Goal: Communication & Community: Ask a question

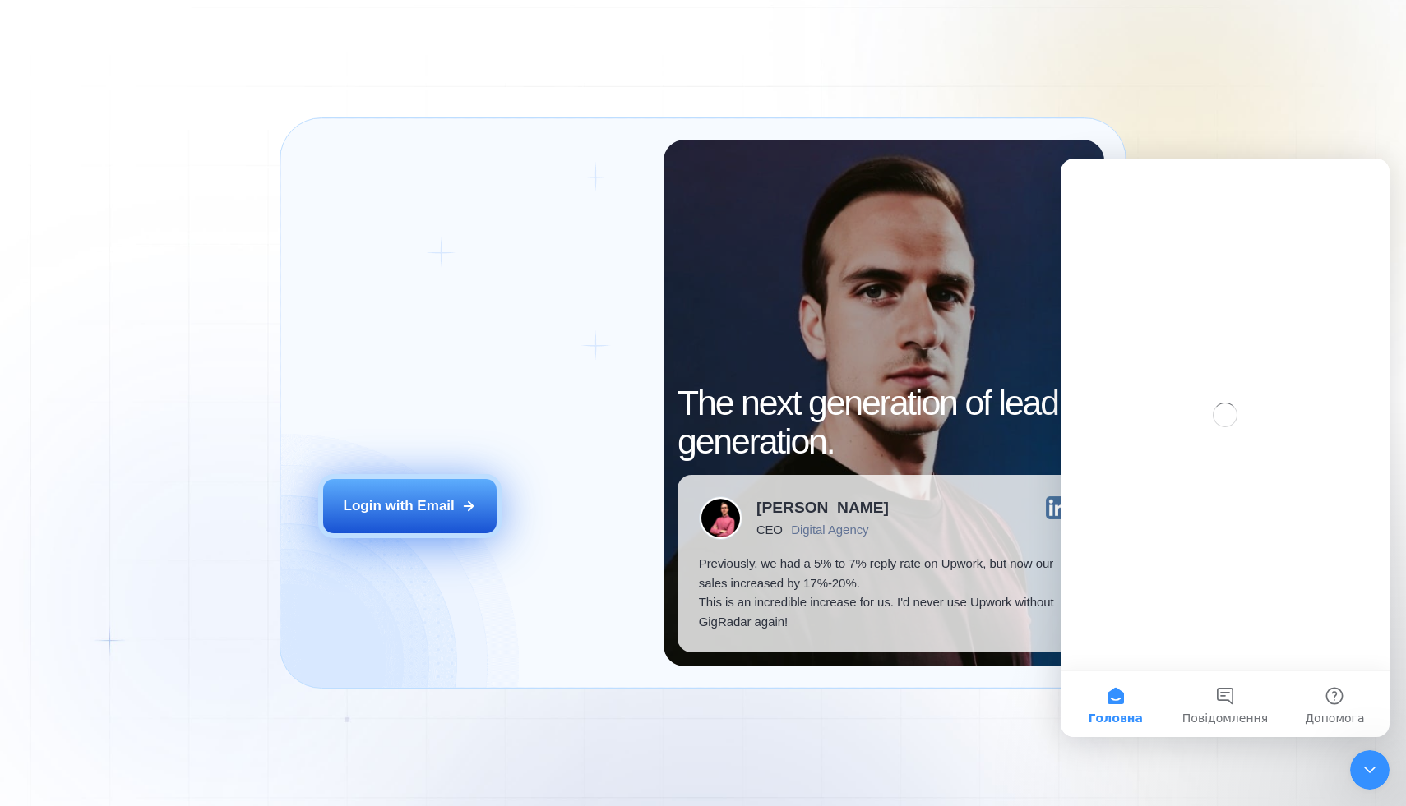
click at [427, 493] on button "Login with Email" at bounding box center [410, 506] width 174 height 54
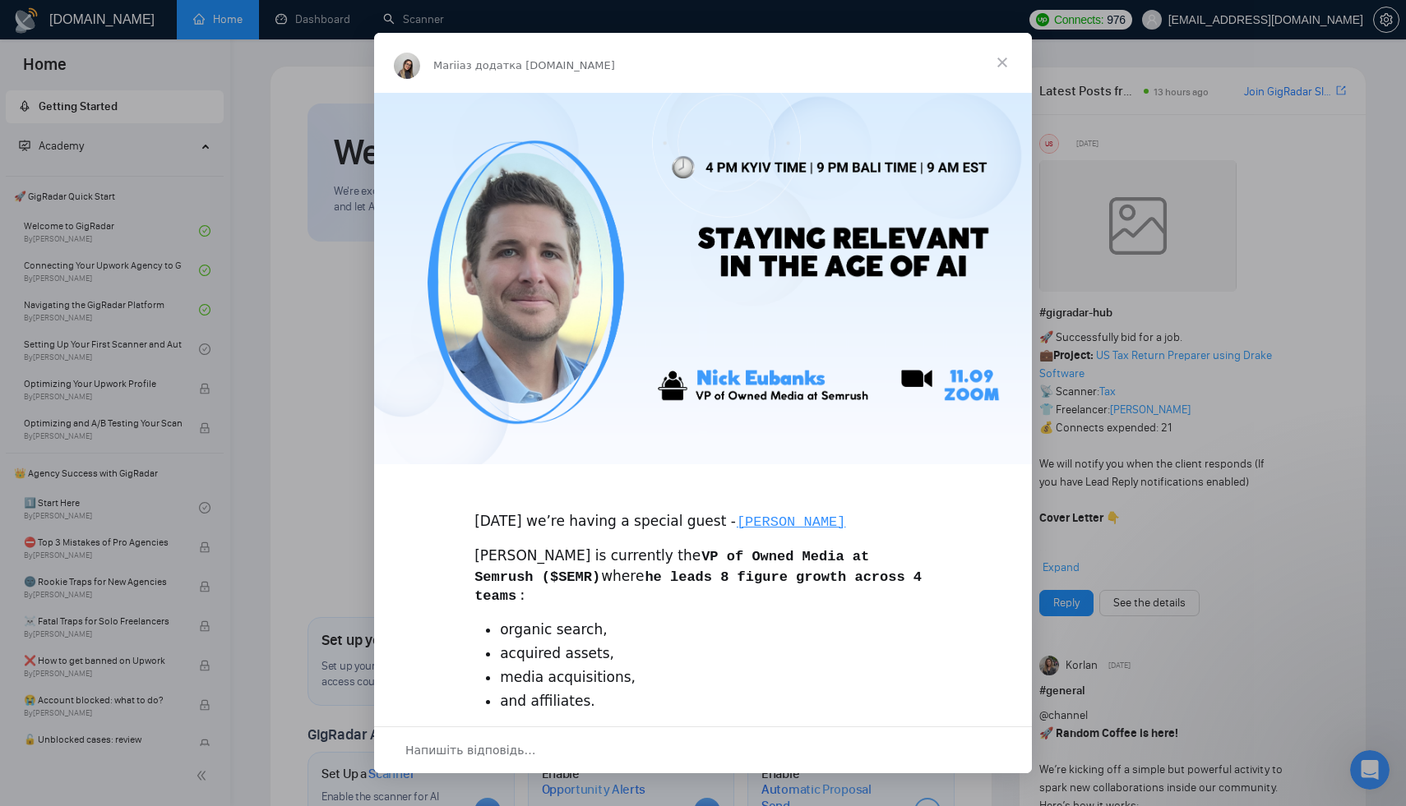
click at [997, 54] on span "Закрити" at bounding box center [1001, 62] width 59 height 59
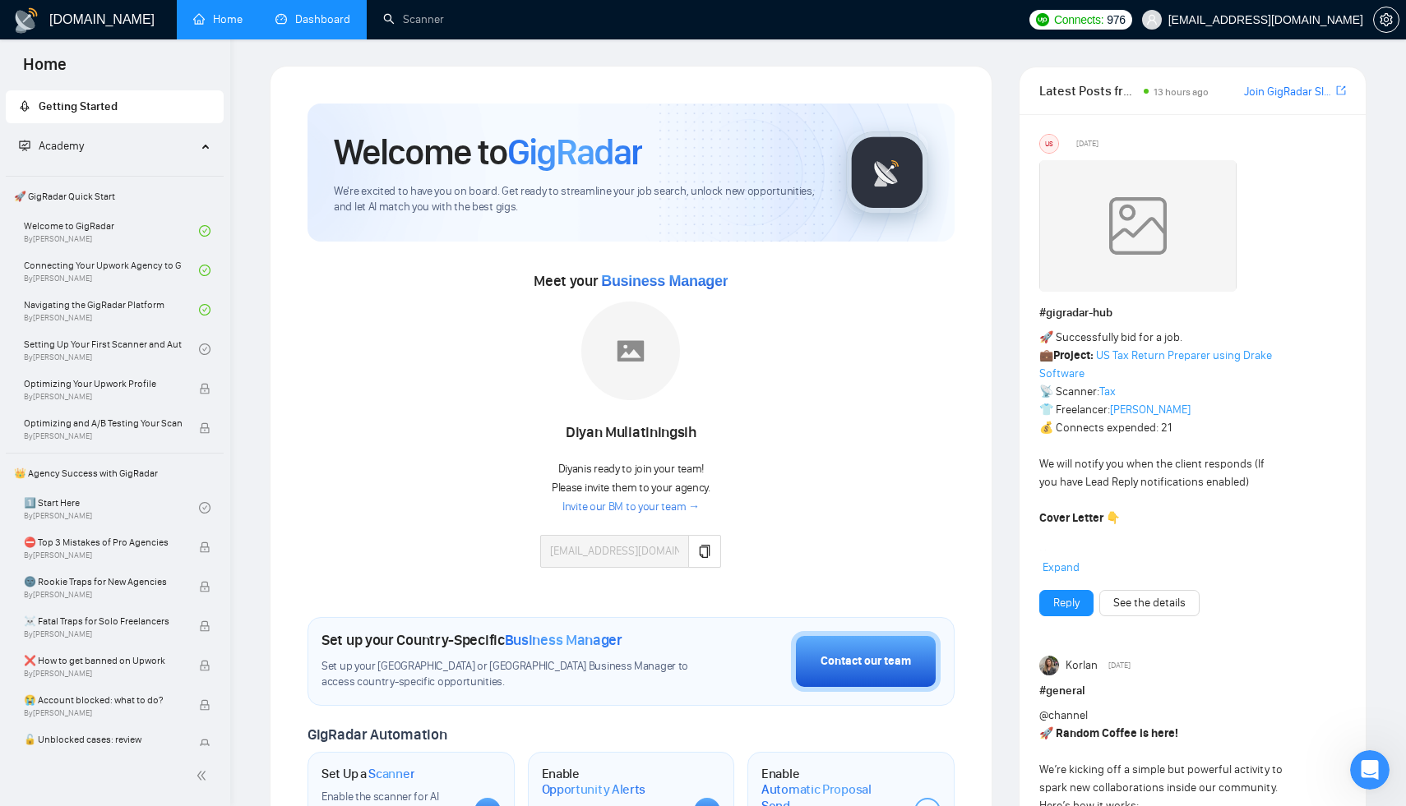
click at [325, 24] on link "Dashboard" at bounding box center [312, 19] width 75 height 14
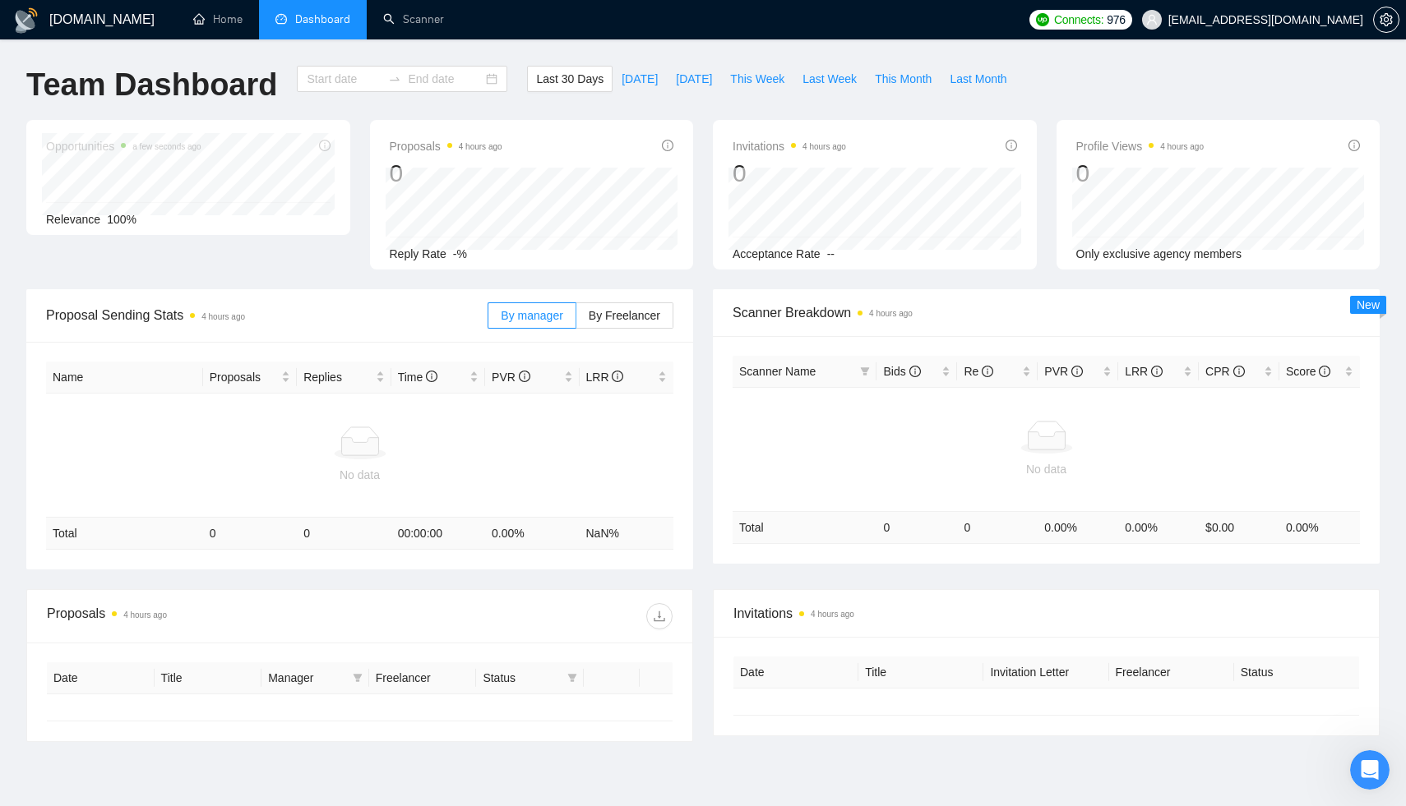
type input "2025-08-12"
type input "2025-09-11"
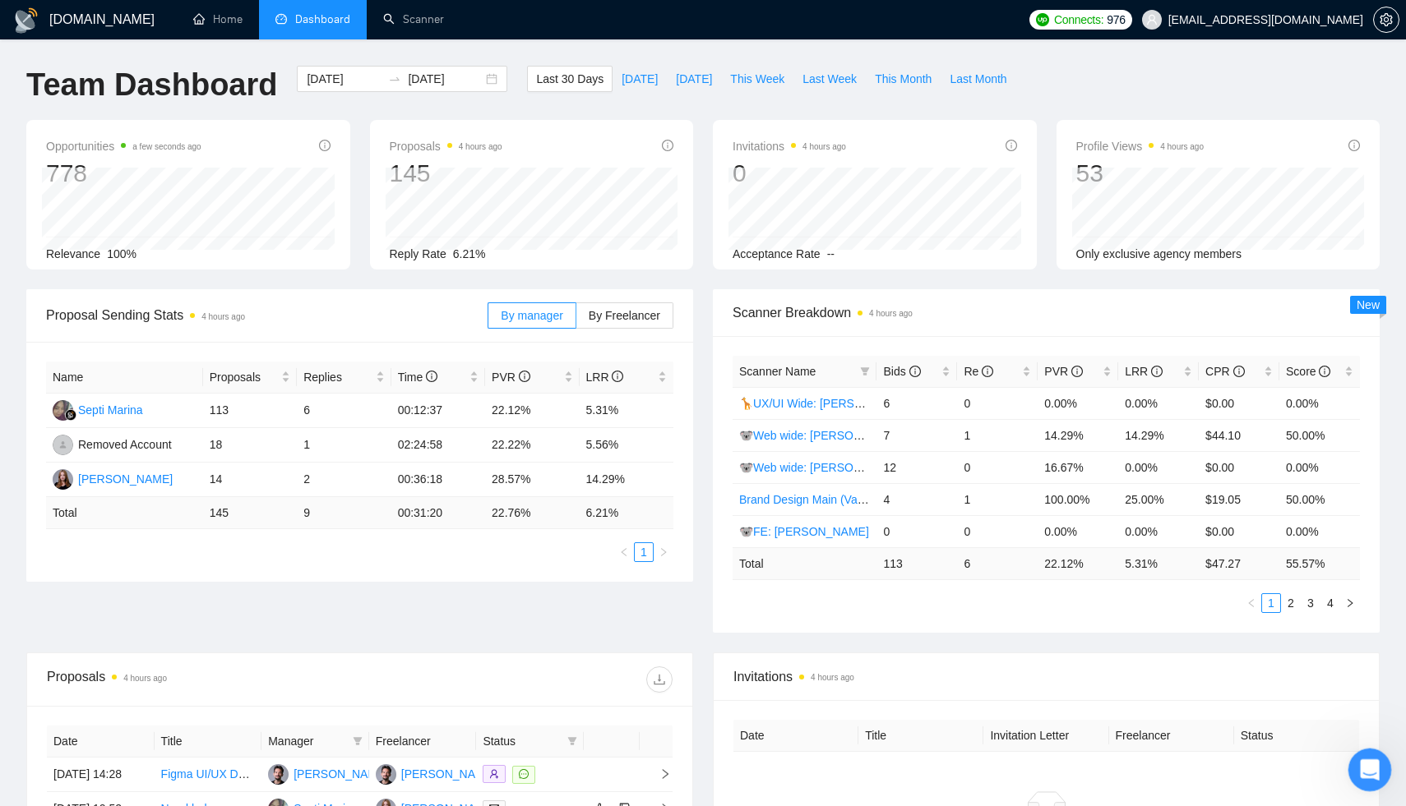
click at [1365, 760] on icon "Відкрити програму для спілкування Intercom" at bounding box center [1367, 768] width 27 height 27
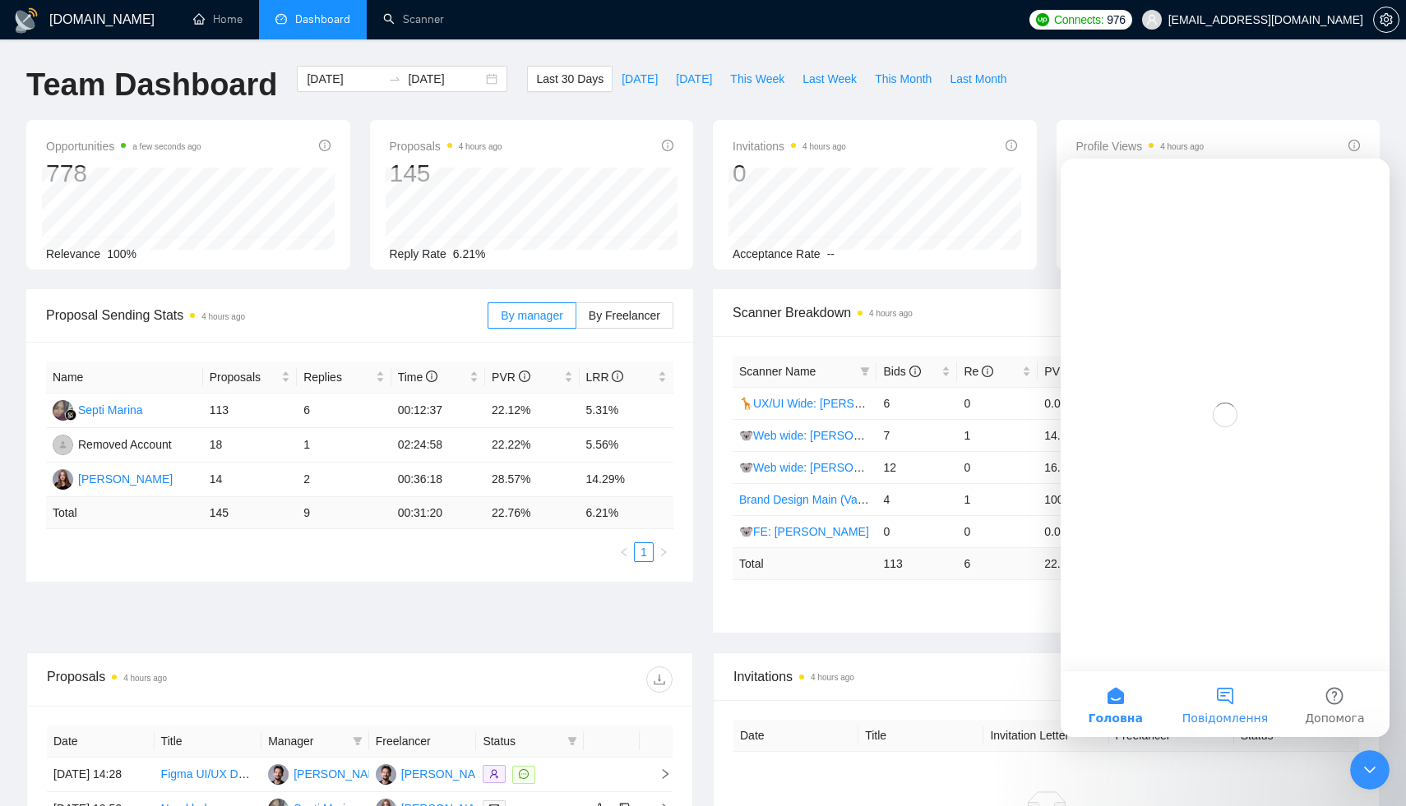
click at [1222, 704] on button "Повідомлення" at bounding box center [1224, 705] width 109 height 66
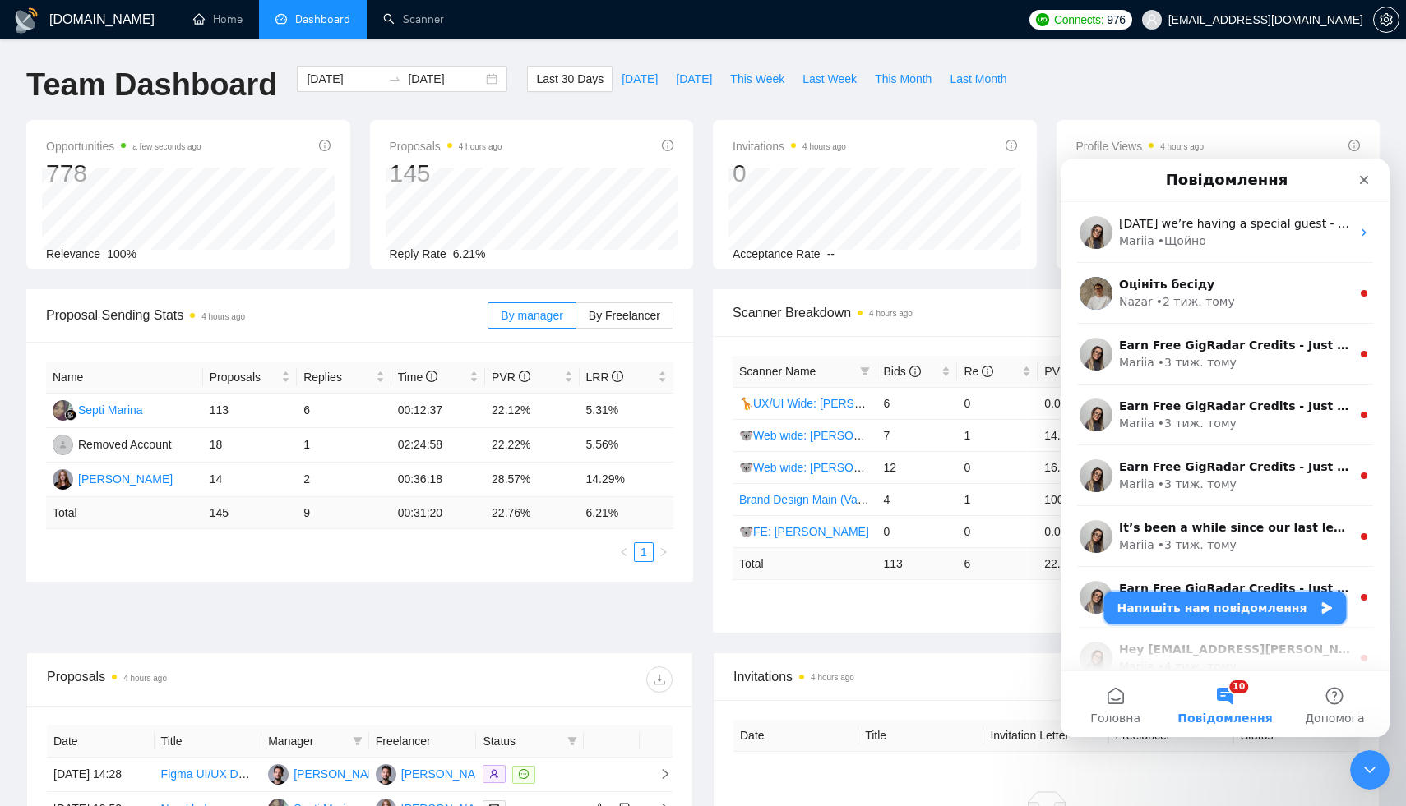
click at [1187, 600] on button "Напишіть нам повідомлення" at bounding box center [1225, 608] width 243 height 33
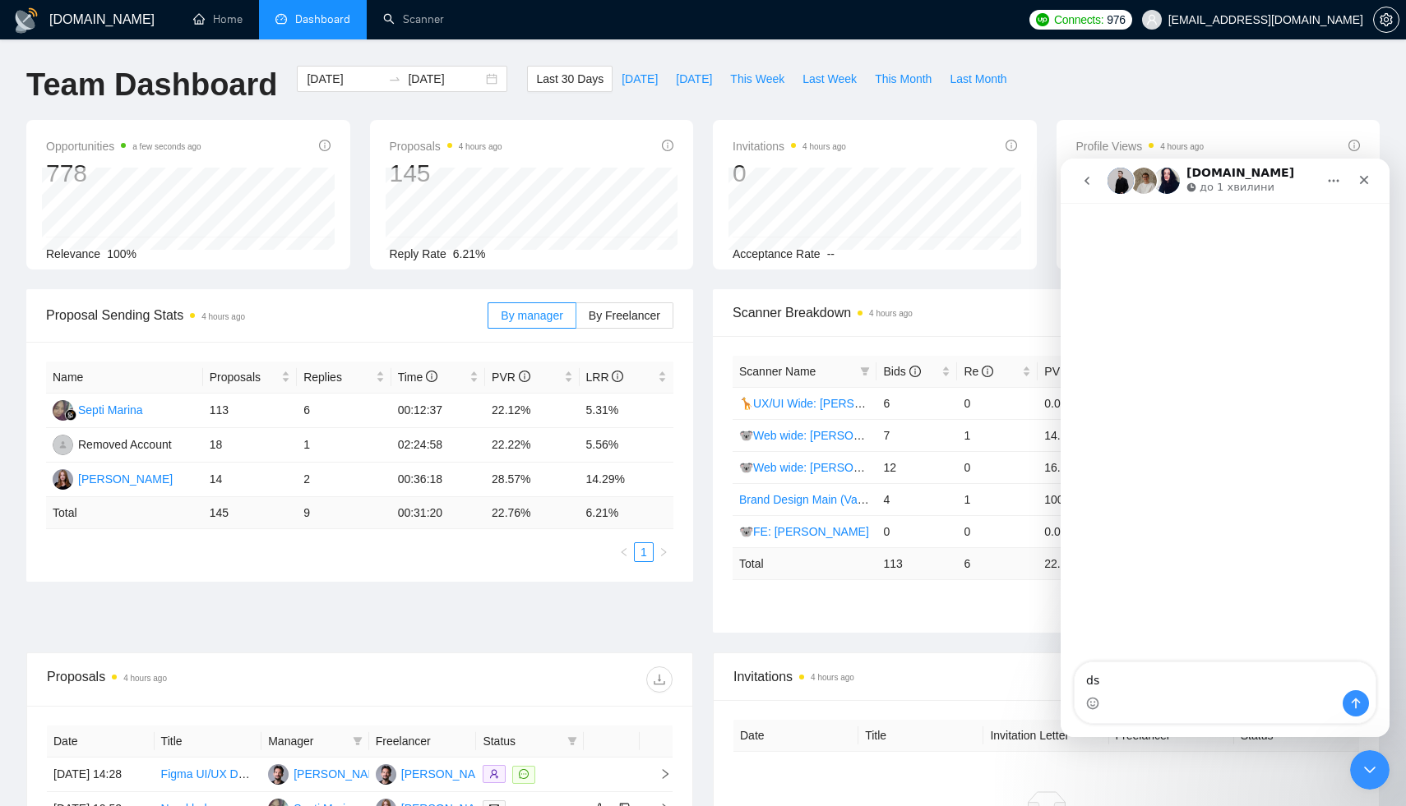
type textarea "d"
type textarea "В"
type textarea "Вітаю"
type textarea "нам"
type textarea "нам потрібно змінити агенство для роботи"
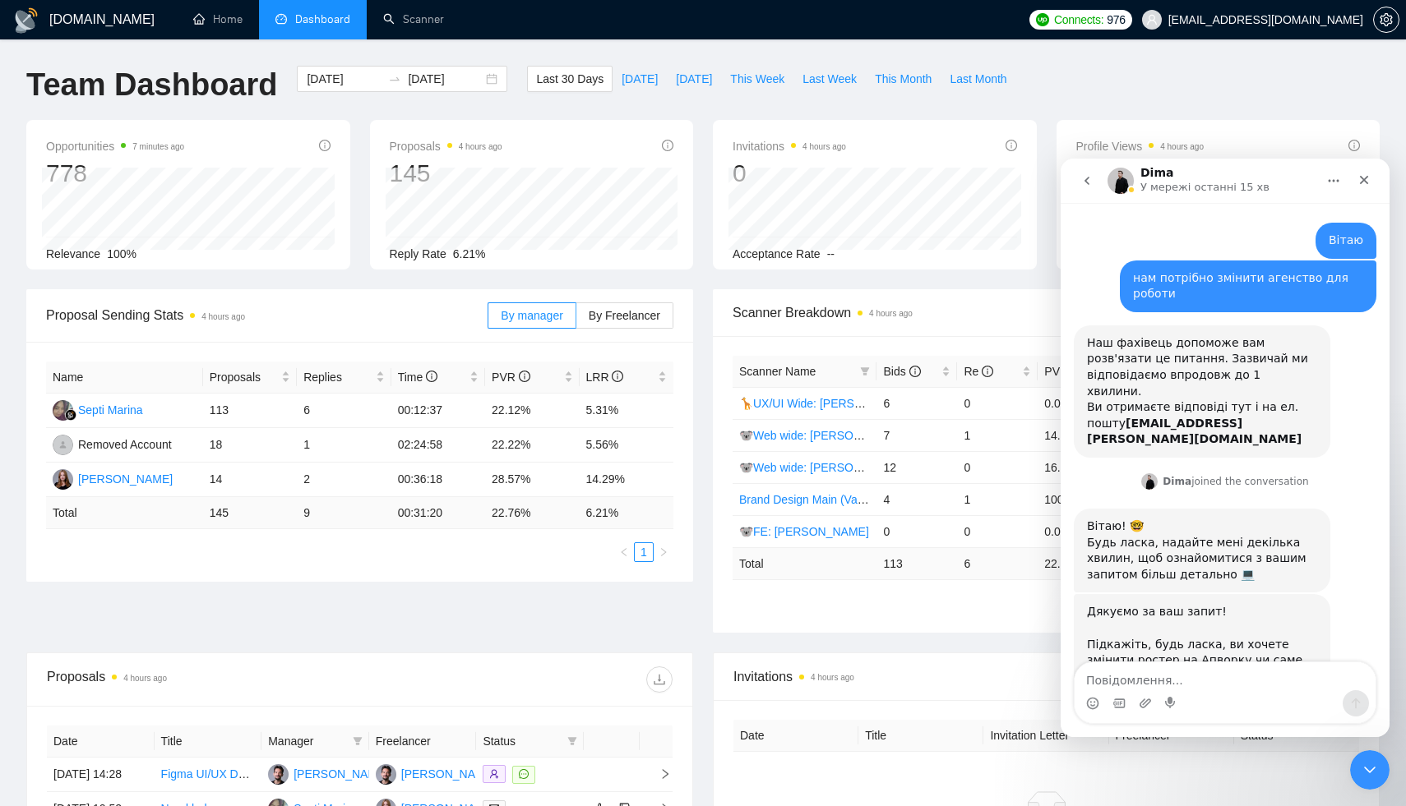
scroll to position [83, 0]
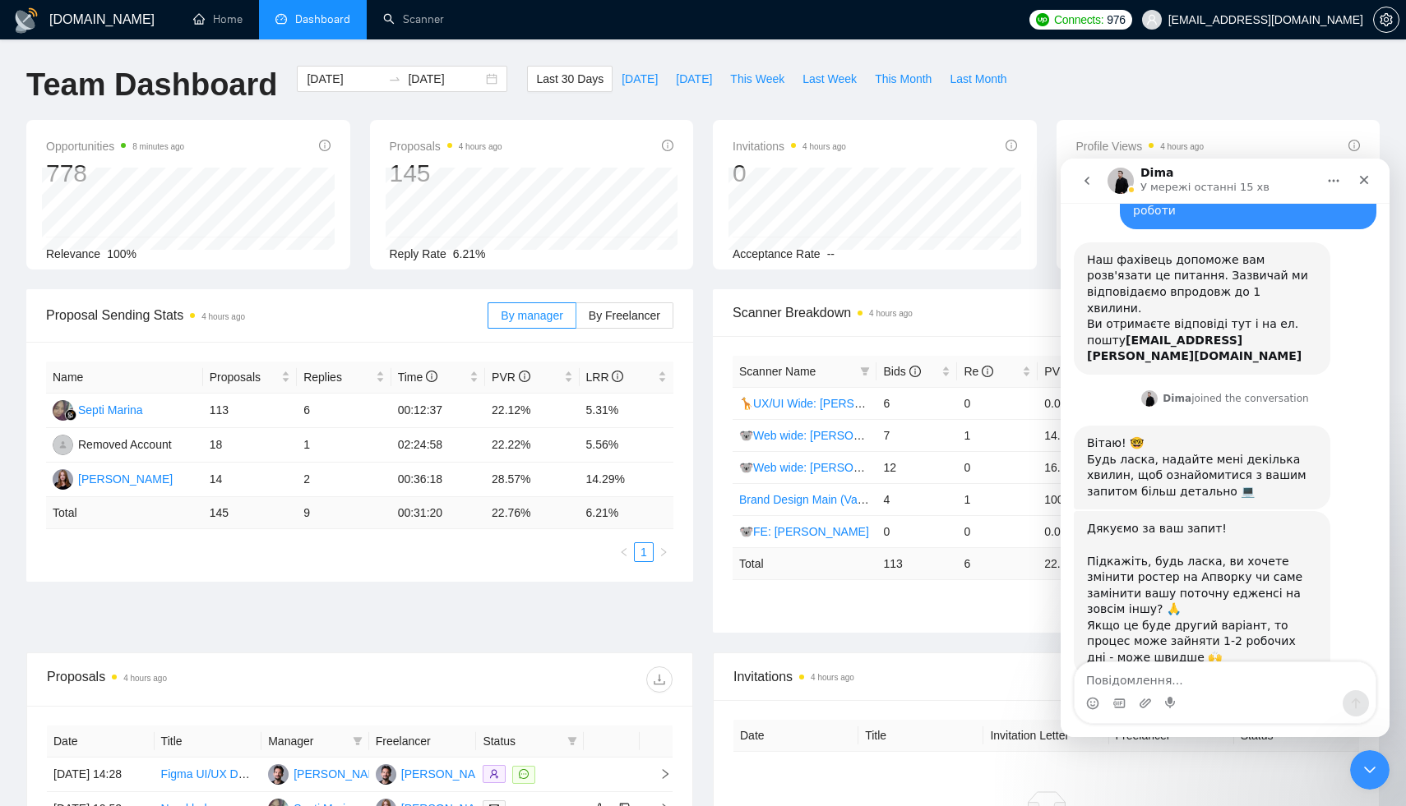
type textarea "ь"
type textarea "так"
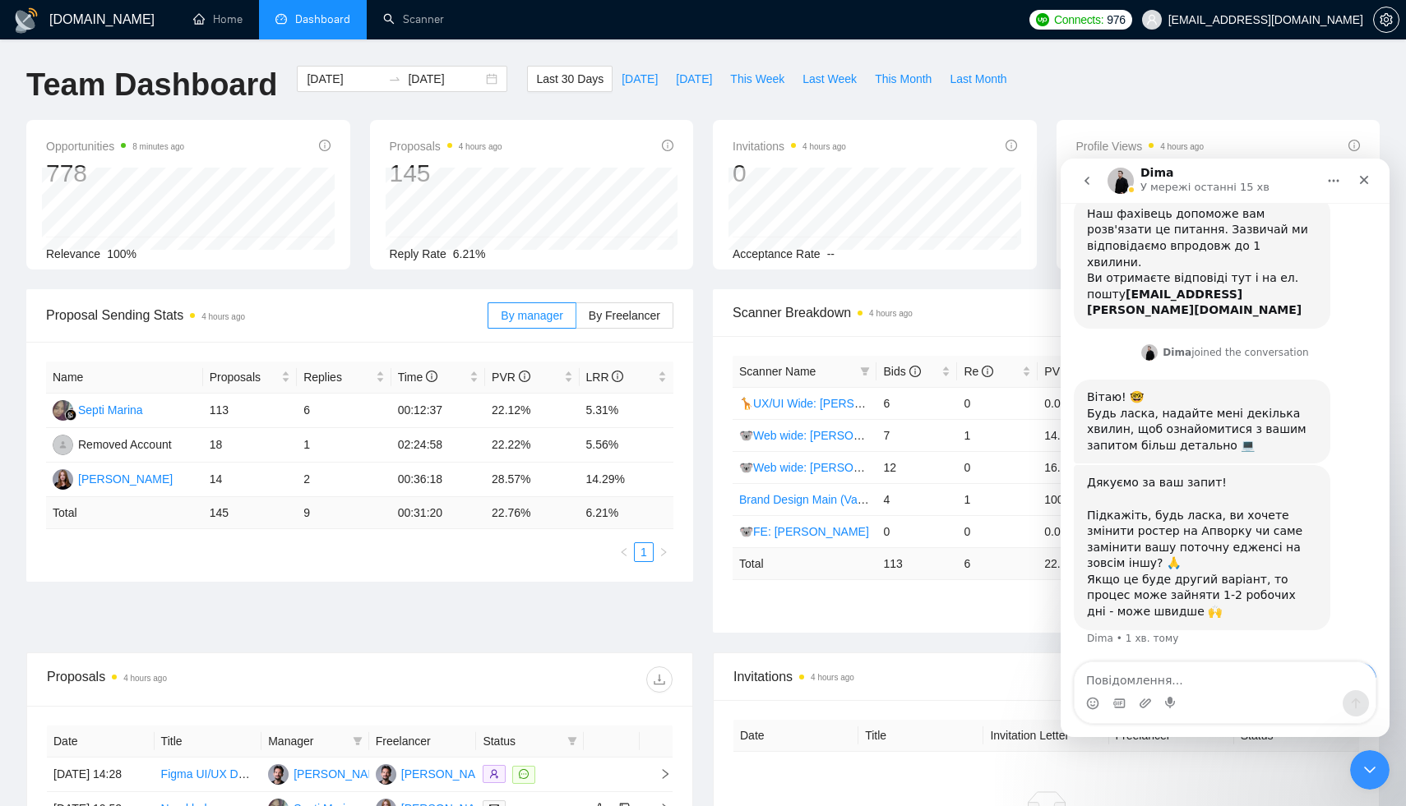
scroll to position [132, 0]
type textarea "в"
type textarea "другий варіант"
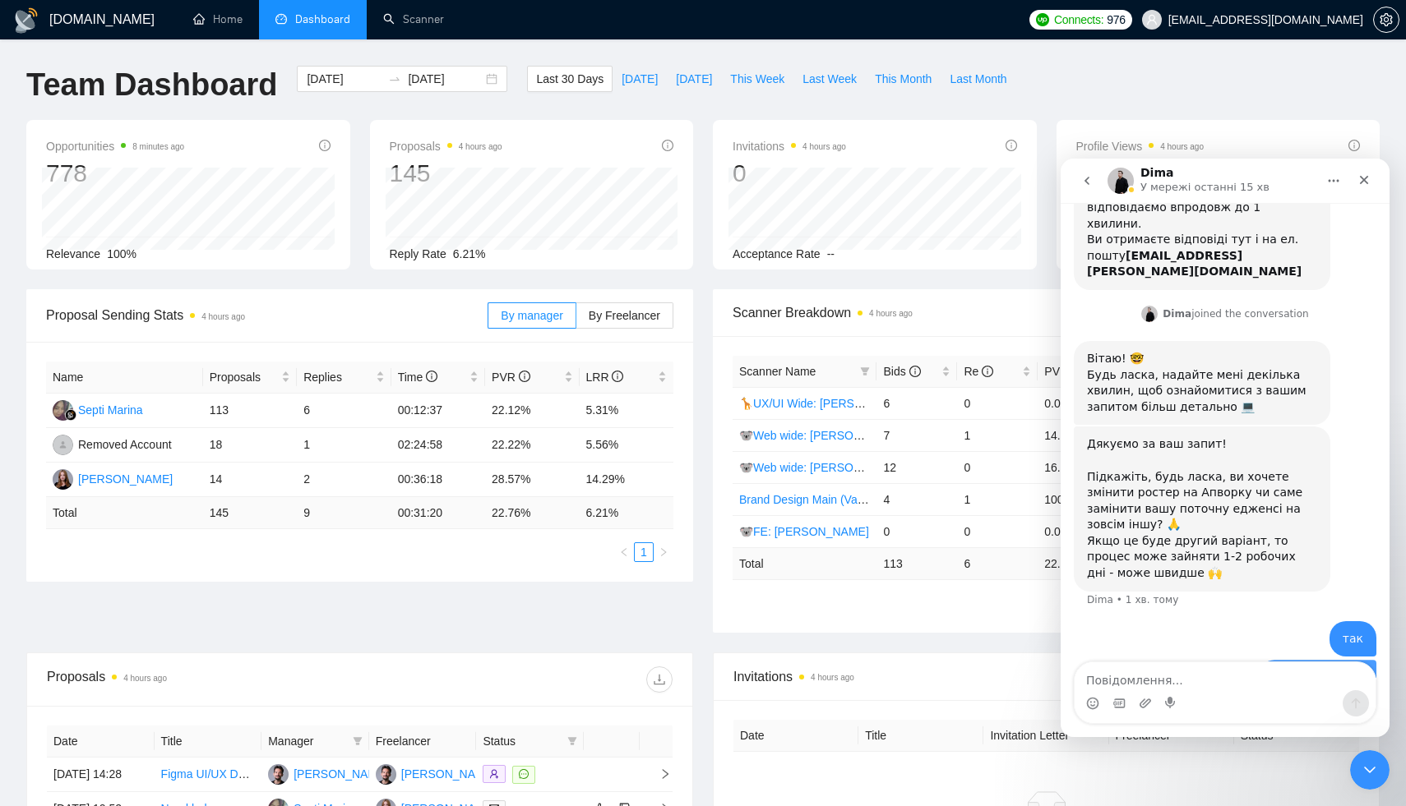
scroll to position [169, 0]
